Goal: Information Seeking & Learning: Learn about a topic

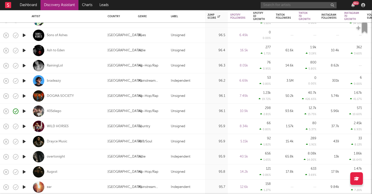
click at [289, 5] on input "text" at bounding box center [299, 5] width 76 height 6
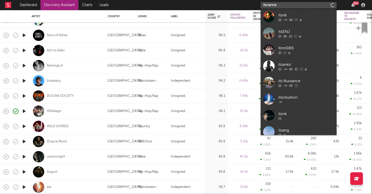
type input "itsnannan"
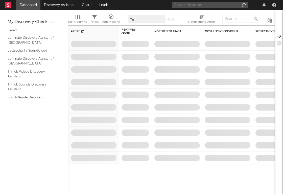
click at [221, 5] on input "text" at bounding box center [210, 5] width 76 height 6
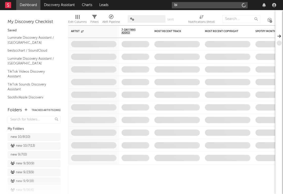
type input "b"
click at [184, 5] on input "itsmanman" at bounding box center [210, 5] width 76 height 6
click at [196, 5] on input "itsmanman" at bounding box center [210, 5] width 76 height 6
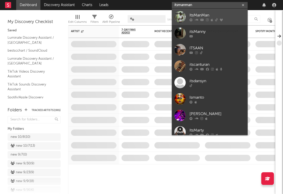
type input "itsmanman"
click at [196, 17] on div "ItsManMan" at bounding box center [218, 15] width 56 height 6
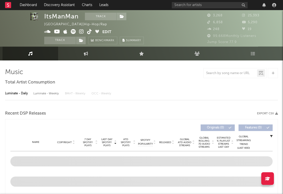
select select "6m"
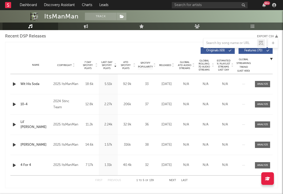
scroll to position [179, 0]
click at [262, 83] on div at bounding box center [262, 84] width 11 height 4
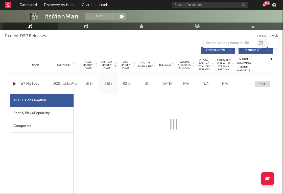
select select "1w"
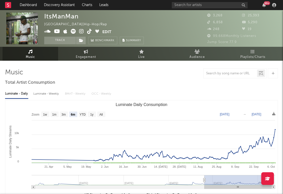
scroll to position [0, 0]
